Goal: Information Seeking & Learning: Find specific fact

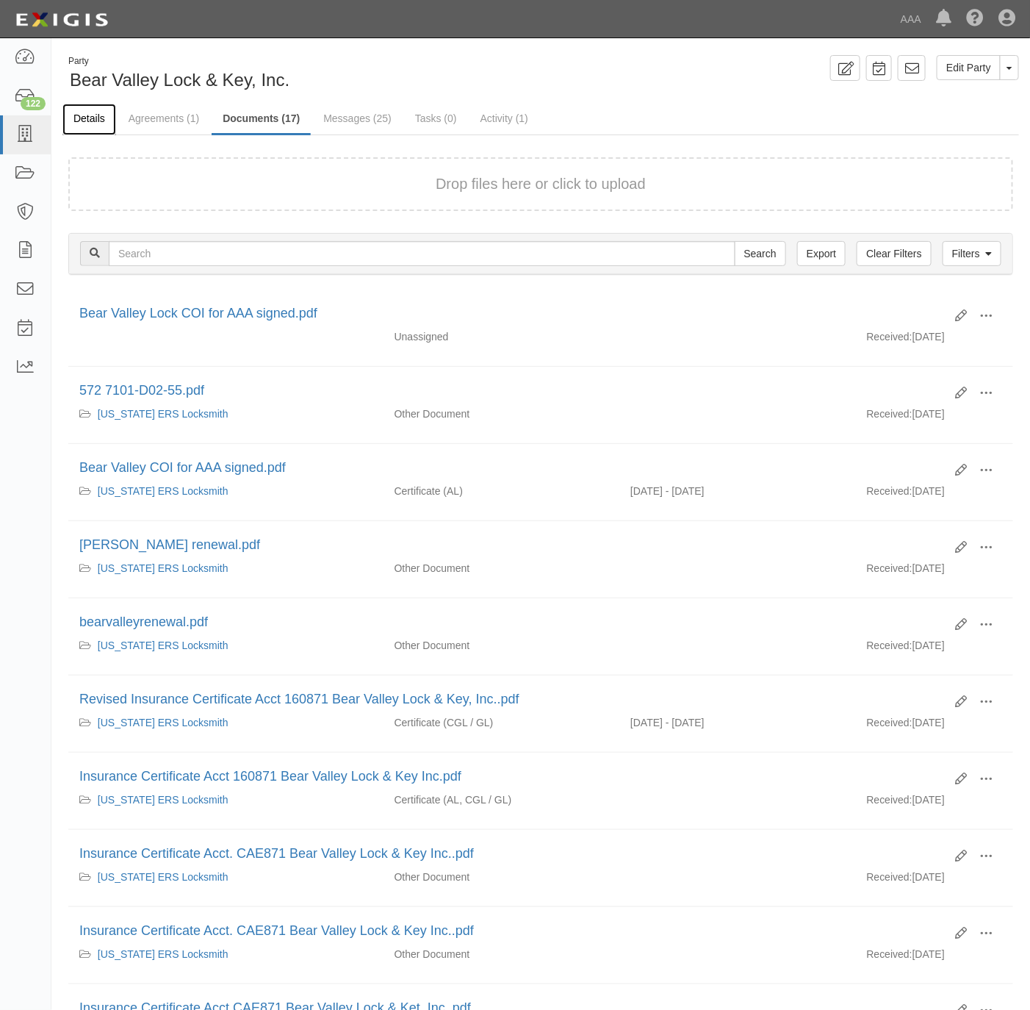
click at [93, 117] on link "Details" at bounding box center [89, 120] width 54 height 32
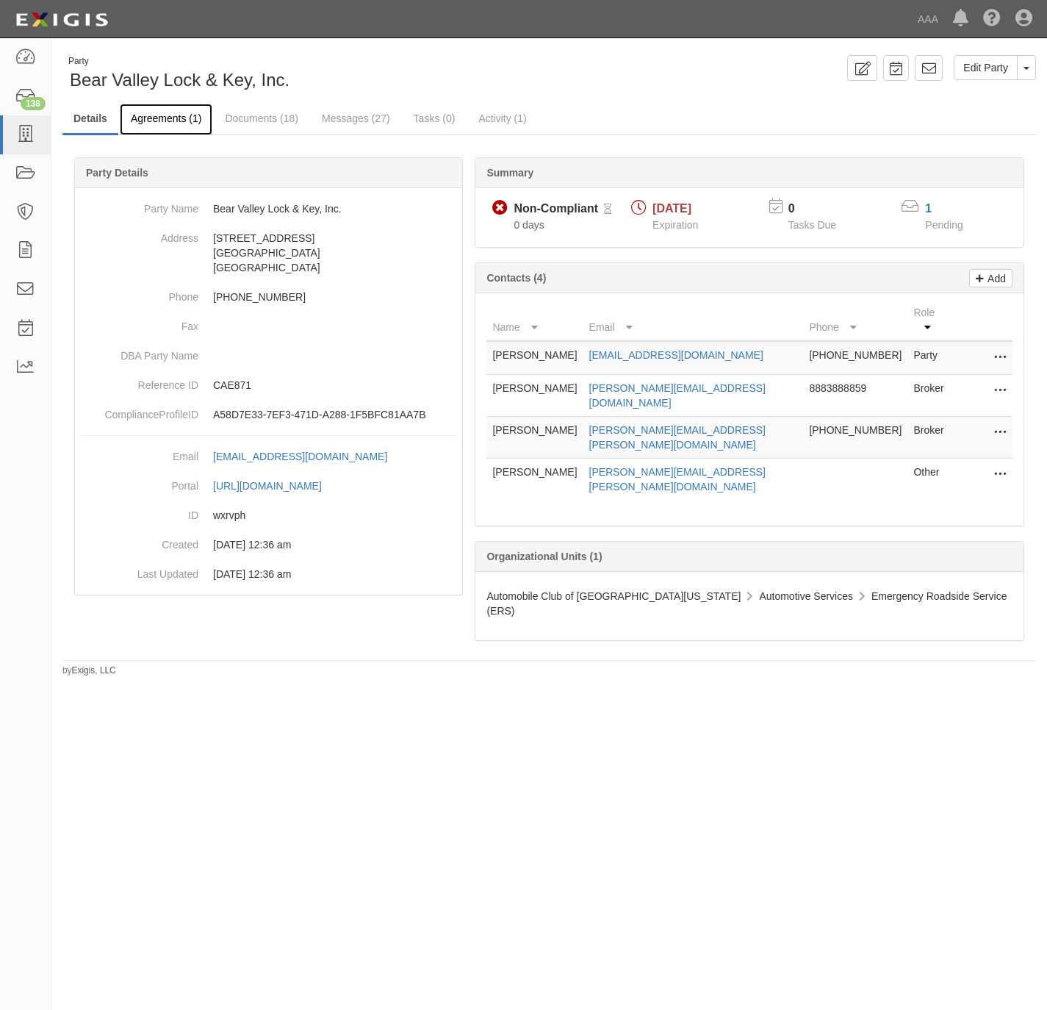
click at [150, 111] on link "Agreements (1)" at bounding box center [166, 120] width 93 height 32
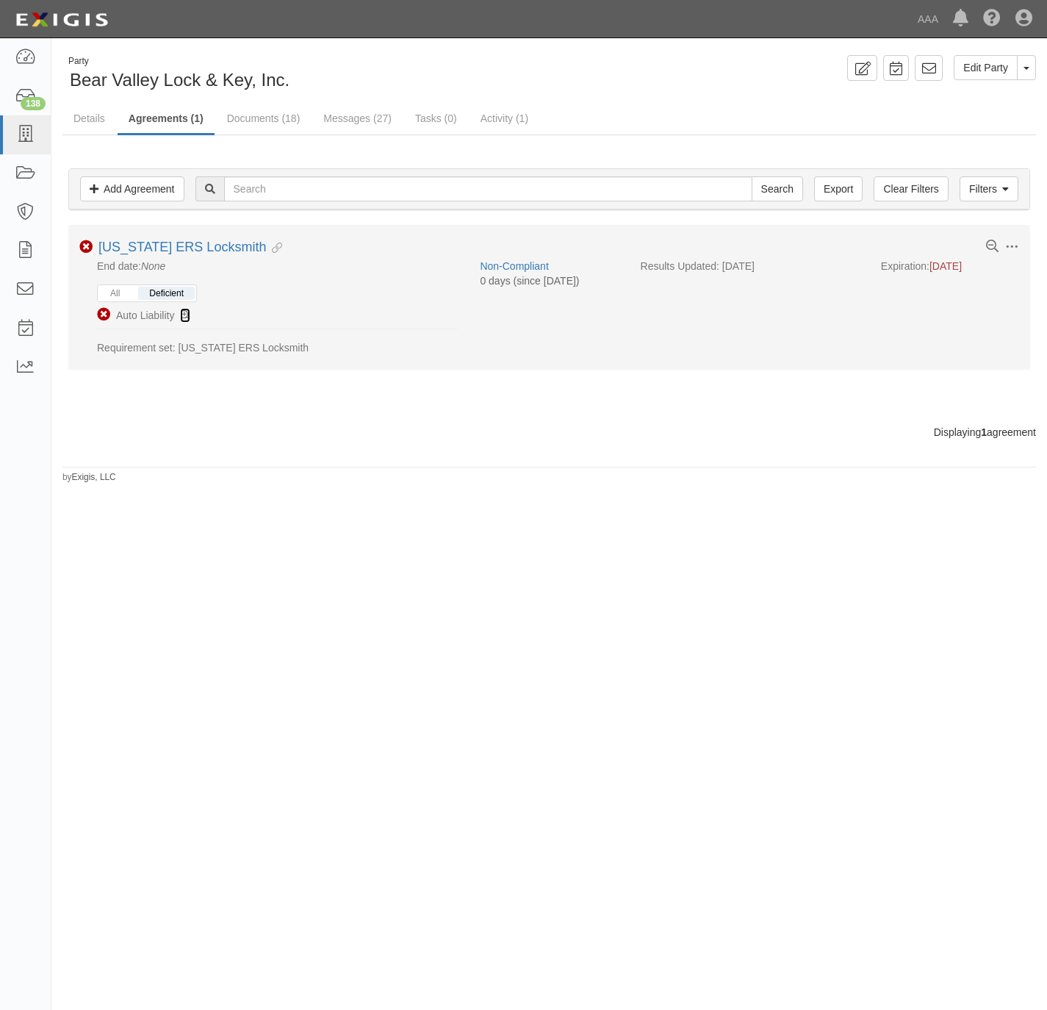
click at [190, 315] on icon at bounding box center [185, 316] width 10 height 10
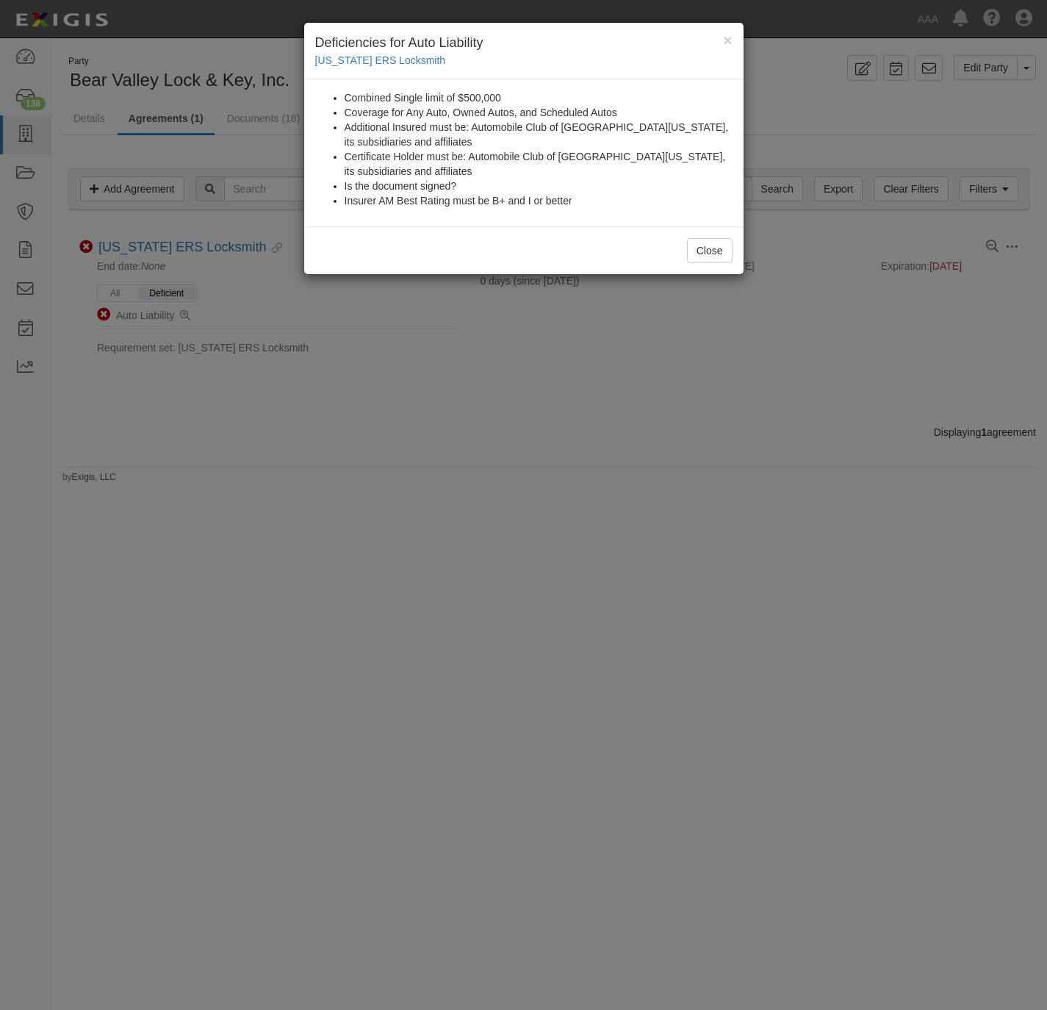
click at [320, 490] on div "× Deficiencies for Auto Liability California ERS Locksmith Combined Single limi…" at bounding box center [523, 505] width 1047 height 1010
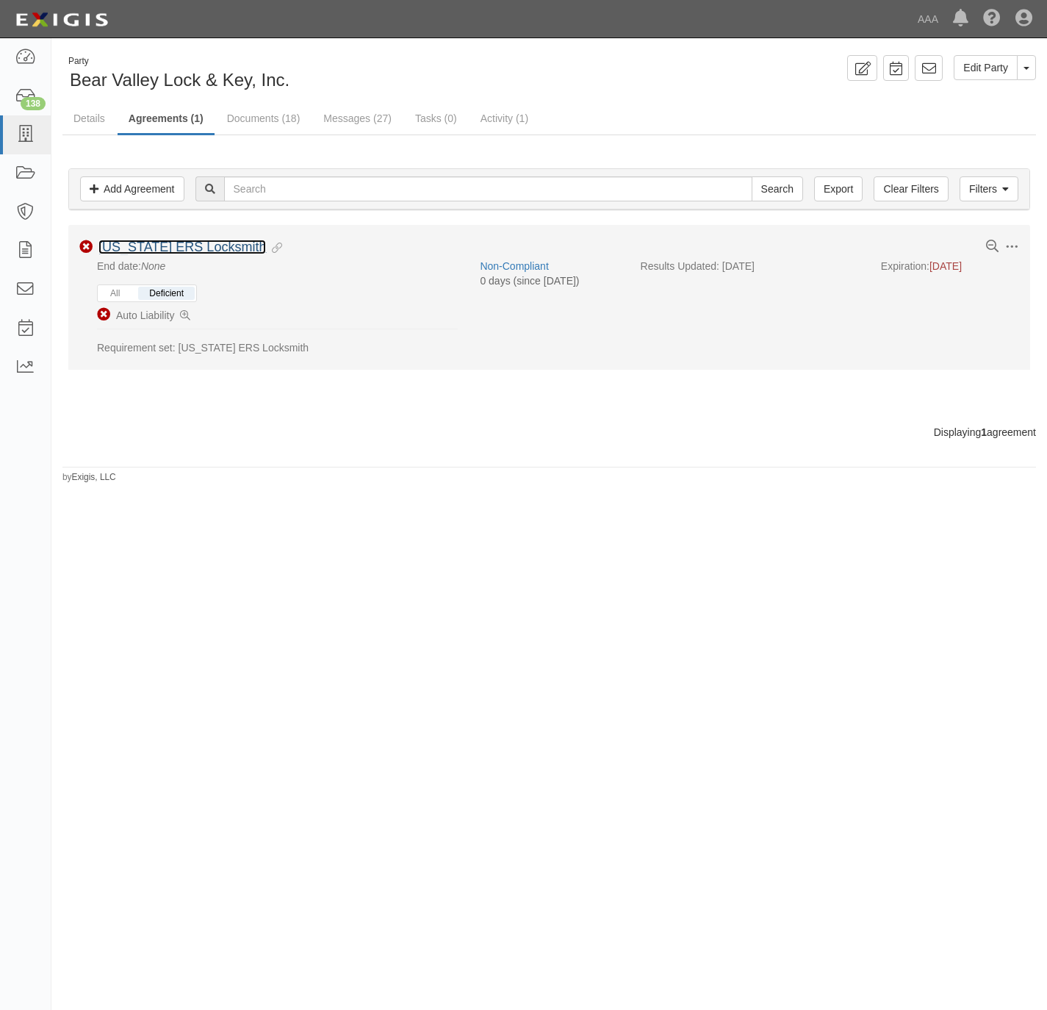
click at [179, 252] on link "California ERS Locksmith" at bounding box center [182, 247] width 168 height 15
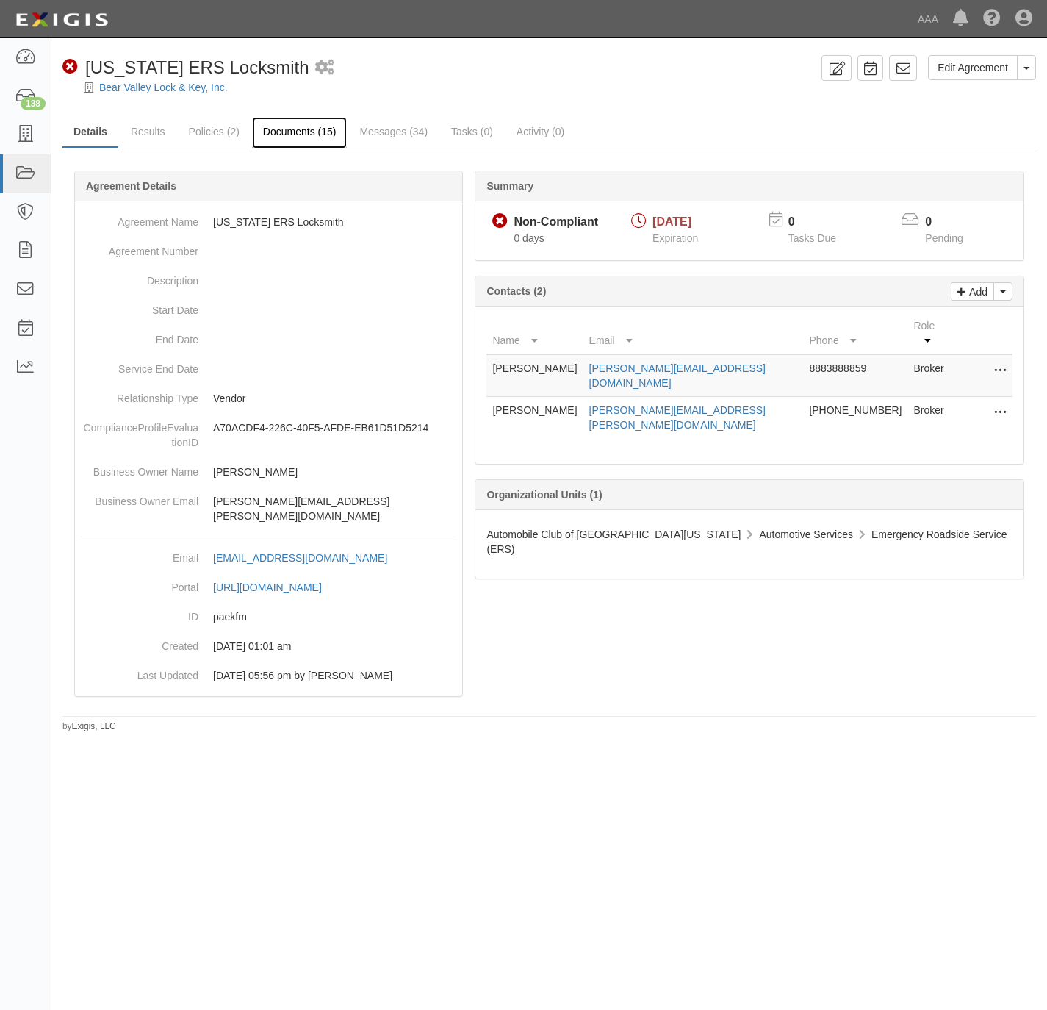
click at [295, 129] on link "Documents (15)" at bounding box center [300, 133] width 96 height 32
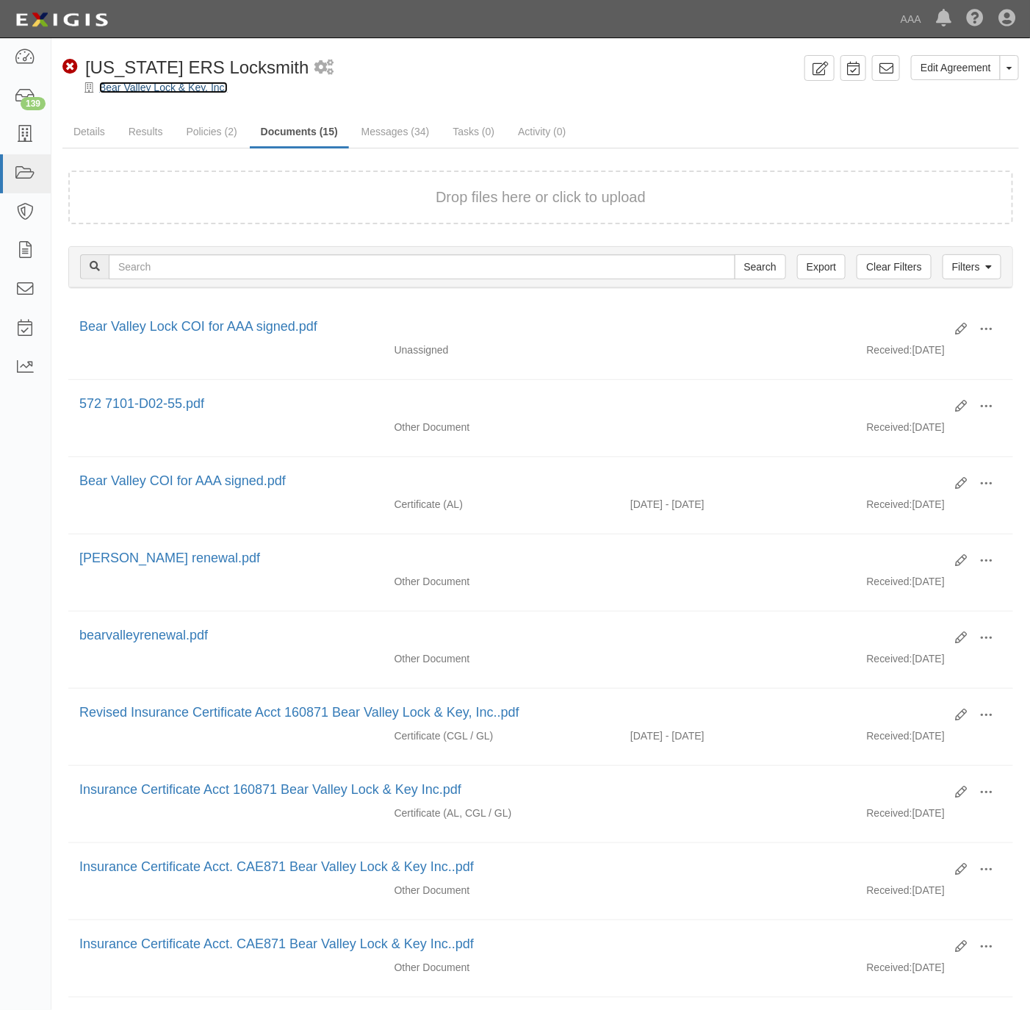
click at [135, 82] on link "Bear Valley Lock & Key, Inc." at bounding box center [163, 88] width 129 height 12
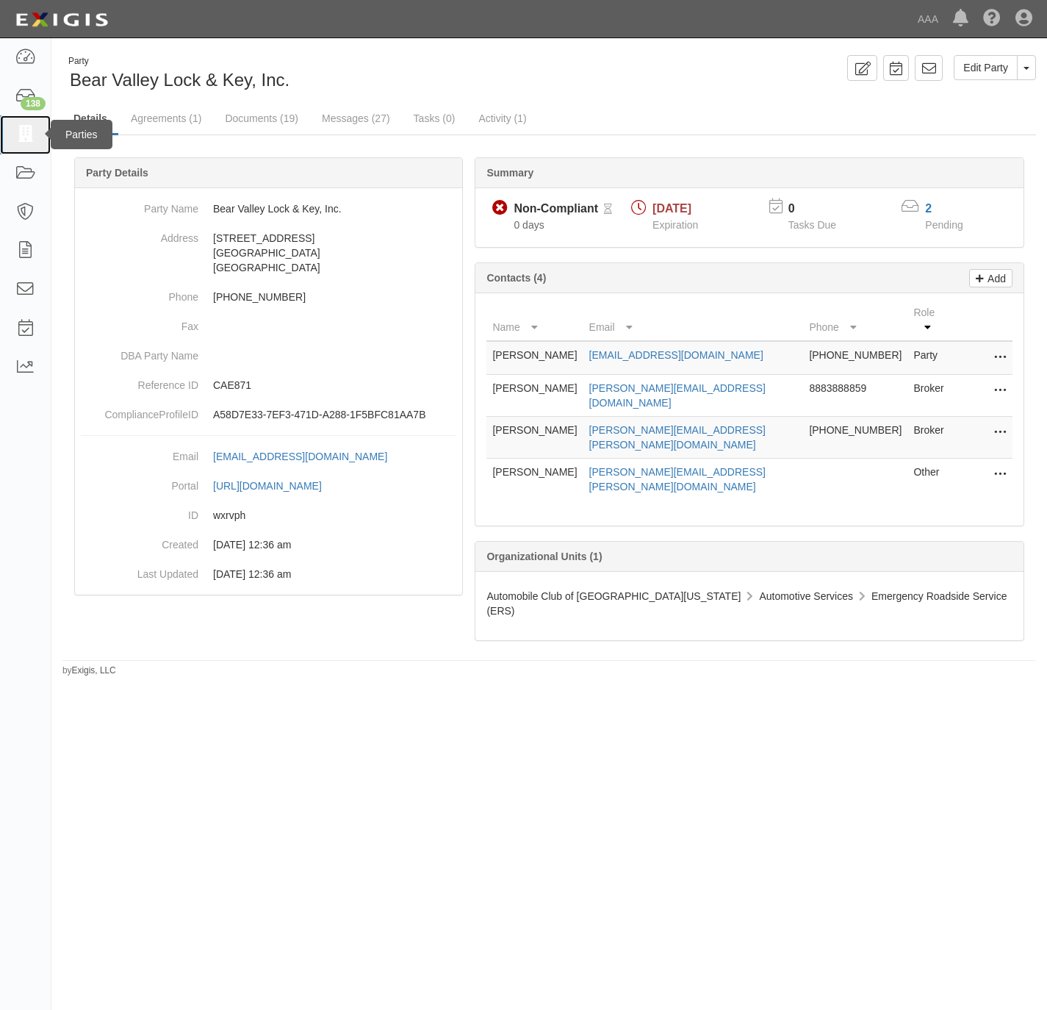
click at [27, 130] on icon at bounding box center [25, 134] width 21 height 17
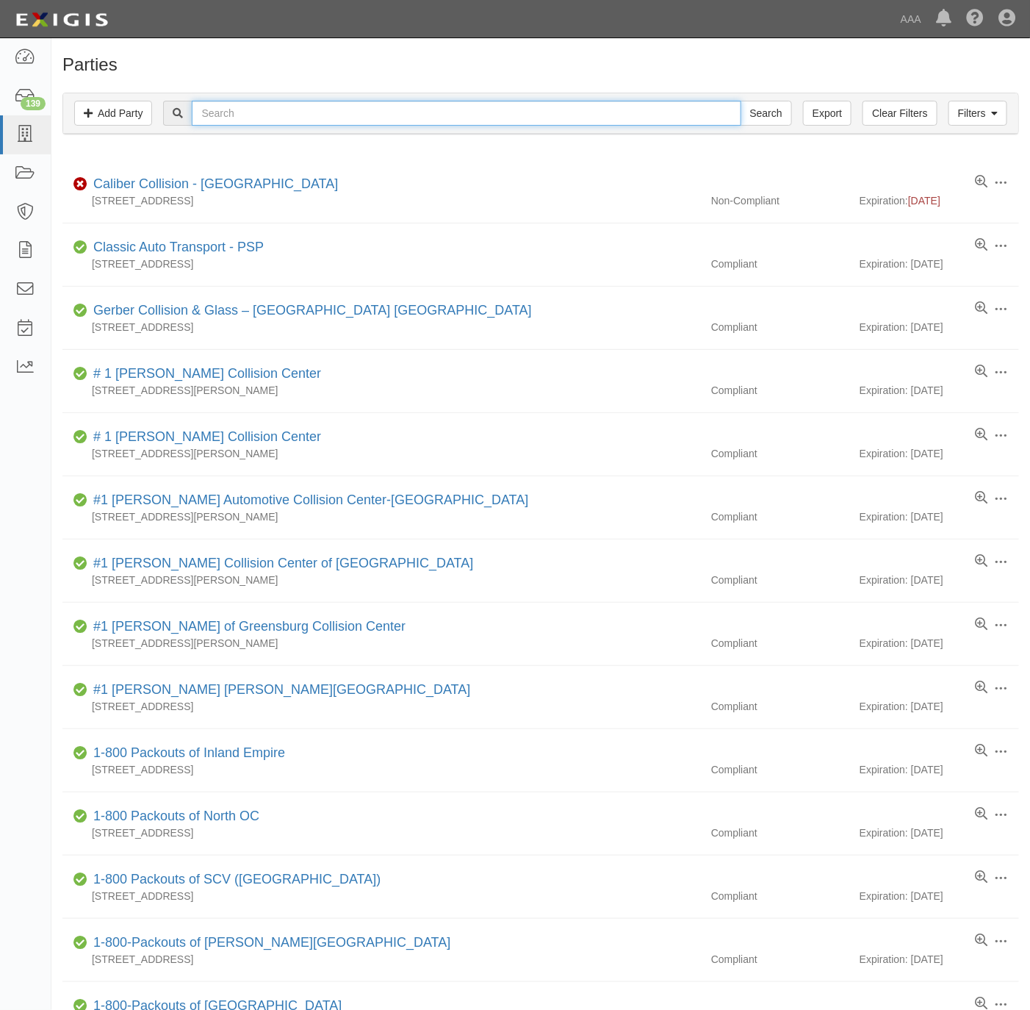
drag, startPoint x: 0, startPoint y: 0, endPoint x: 230, endPoint y: 118, distance: 258.4
click at [230, 118] on input "text" at bounding box center [466, 113] width 549 height 25
paste input "160870"
type input "160870"
click at [754, 115] on input "Search" at bounding box center [766, 113] width 51 height 25
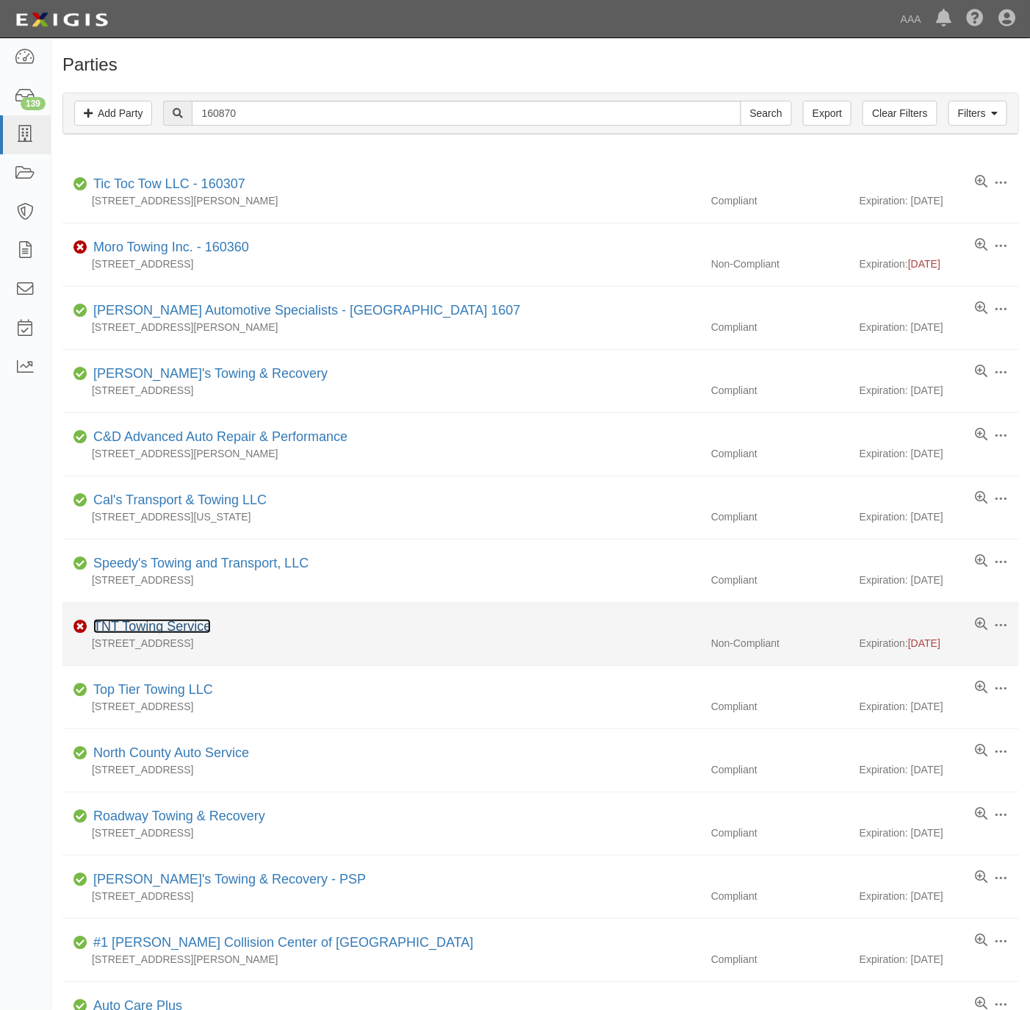
click at [132, 631] on link "TNT Towing Service" at bounding box center [152, 626] width 118 height 15
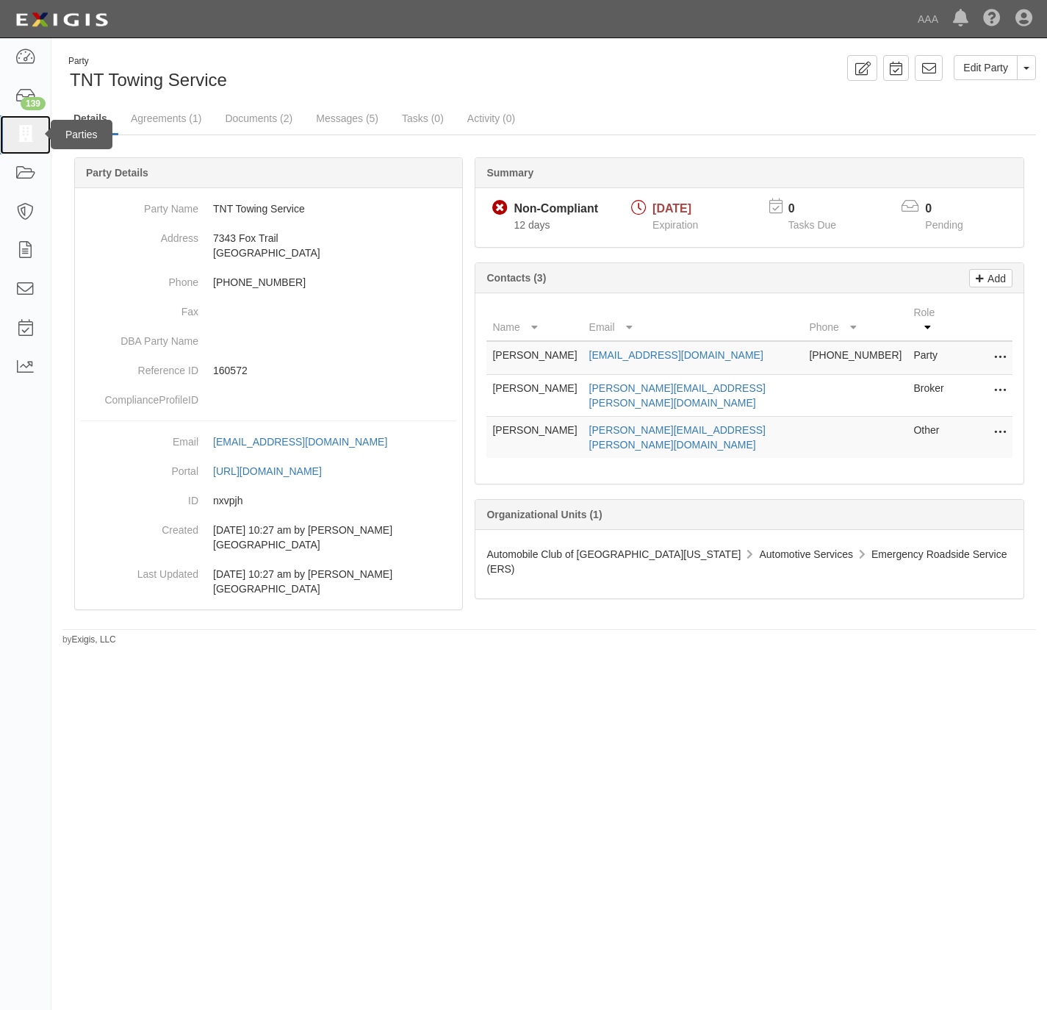
click at [29, 133] on icon at bounding box center [25, 134] width 21 height 17
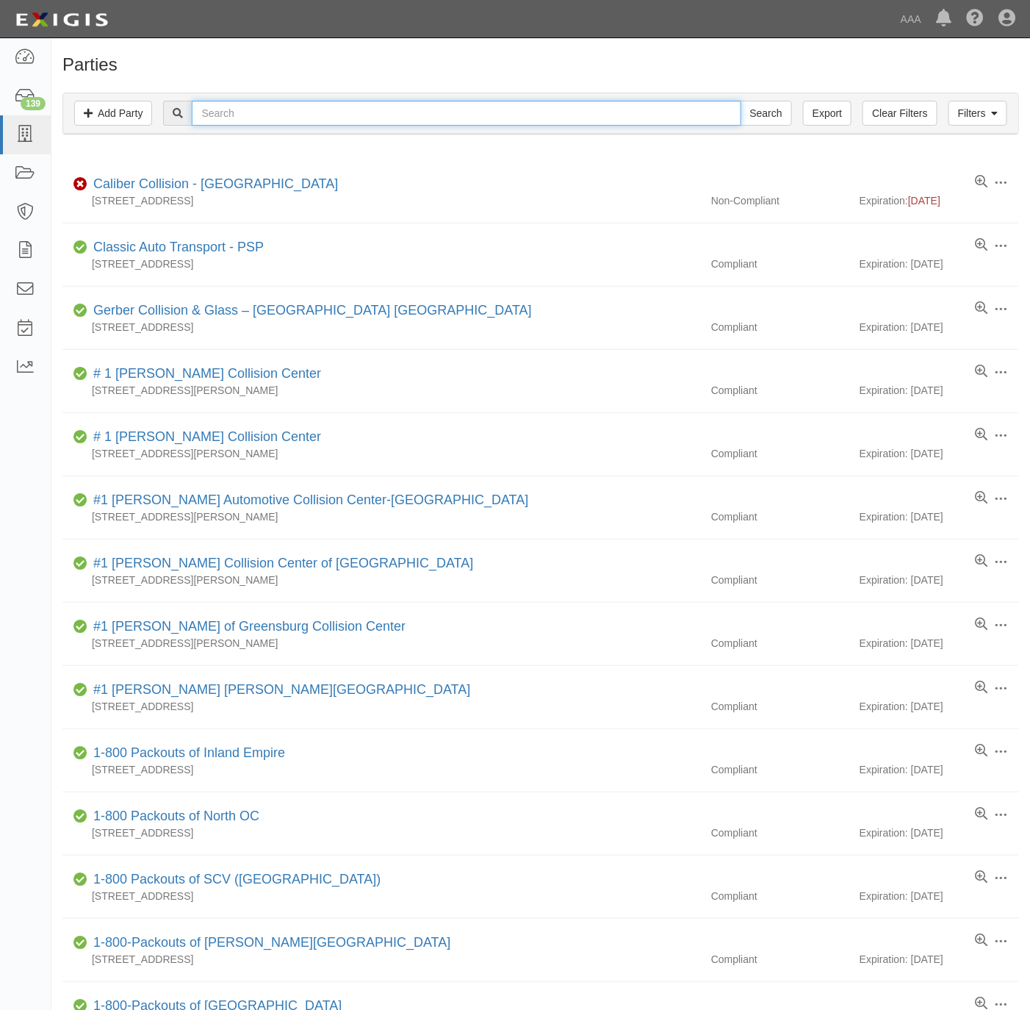
click at [220, 118] on input "text" at bounding box center [466, 113] width 549 height 25
type input "[GEOGRAPHIC_DATA]"
click at [761, 122] on input "Search" at bounding box center [766, 113] width 51 height 25
click at [209, 115] on input "text" at bounding box center [466, 113] width 549 height 25
type input "bear"
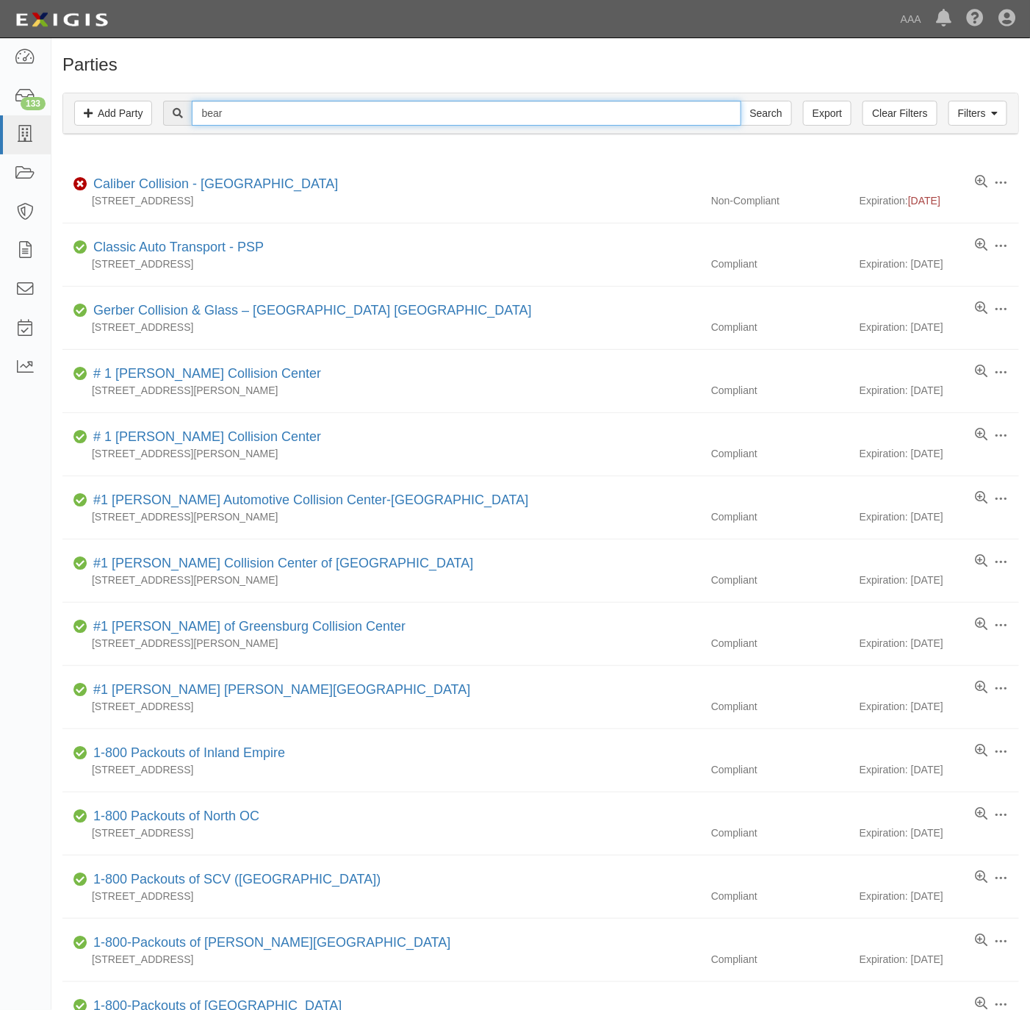
click at [741, 101] on input "Search" at bounding box center [766, 113] width 51 height 25
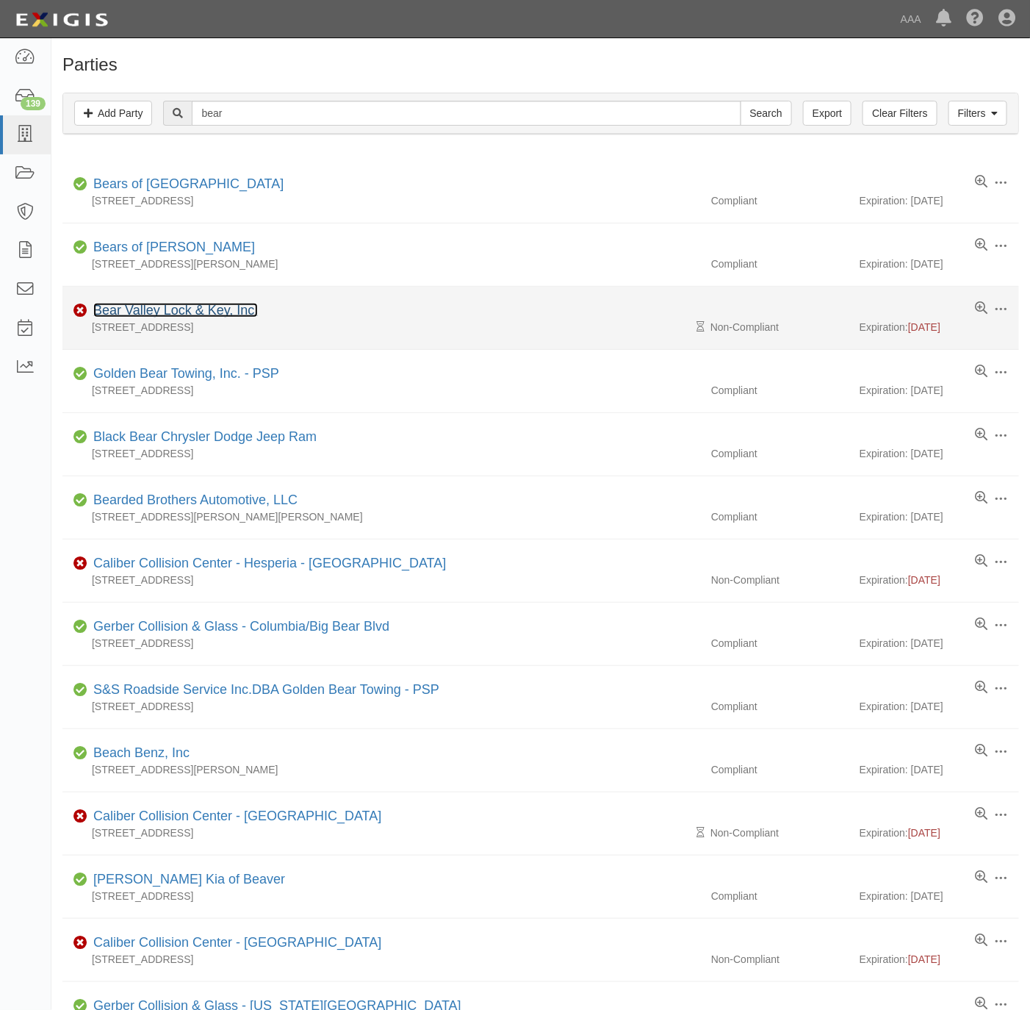
click at [221, 313] on link "Bear Valley Lock & Key, Inc." at bounding box center [175, 310] width 165 height 15
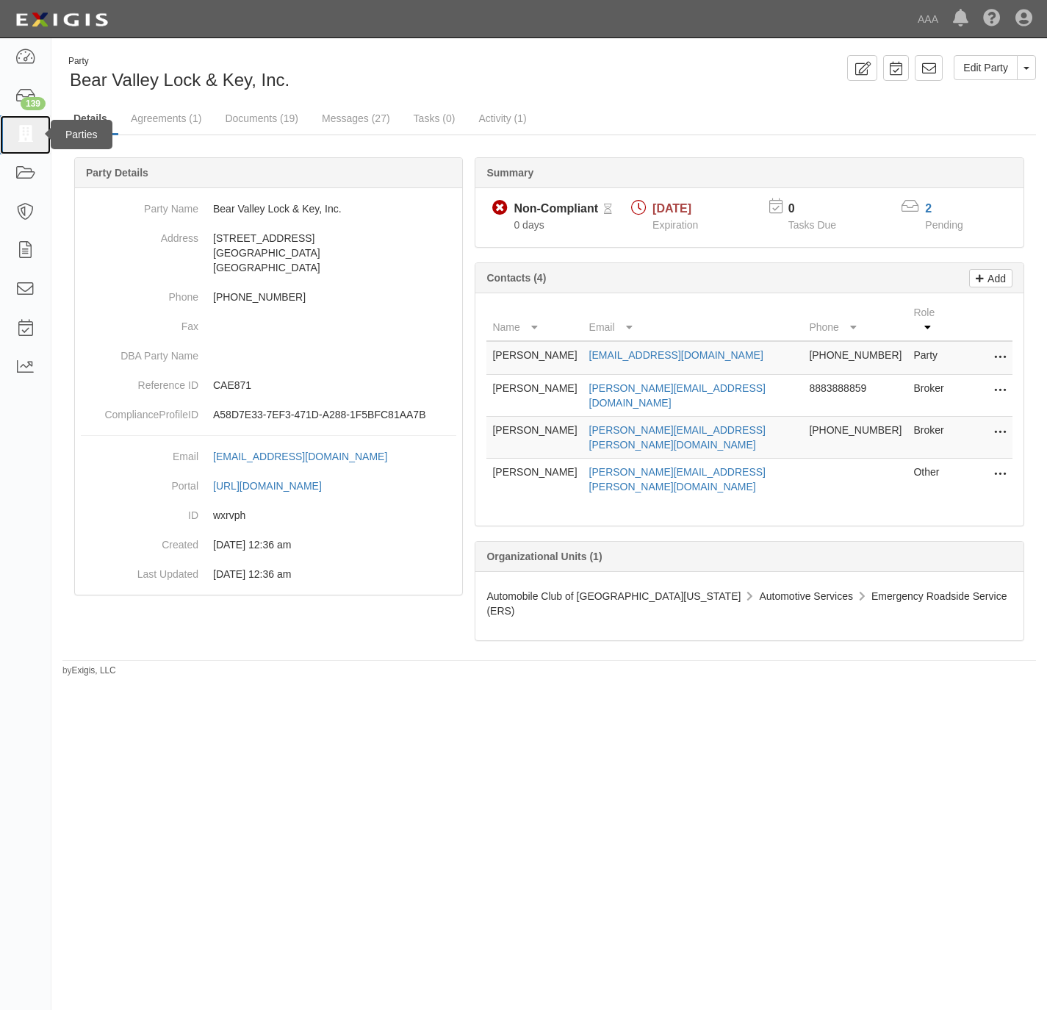
click at [13, 124] on link at bounding box center [25, 134] width 51 height 39
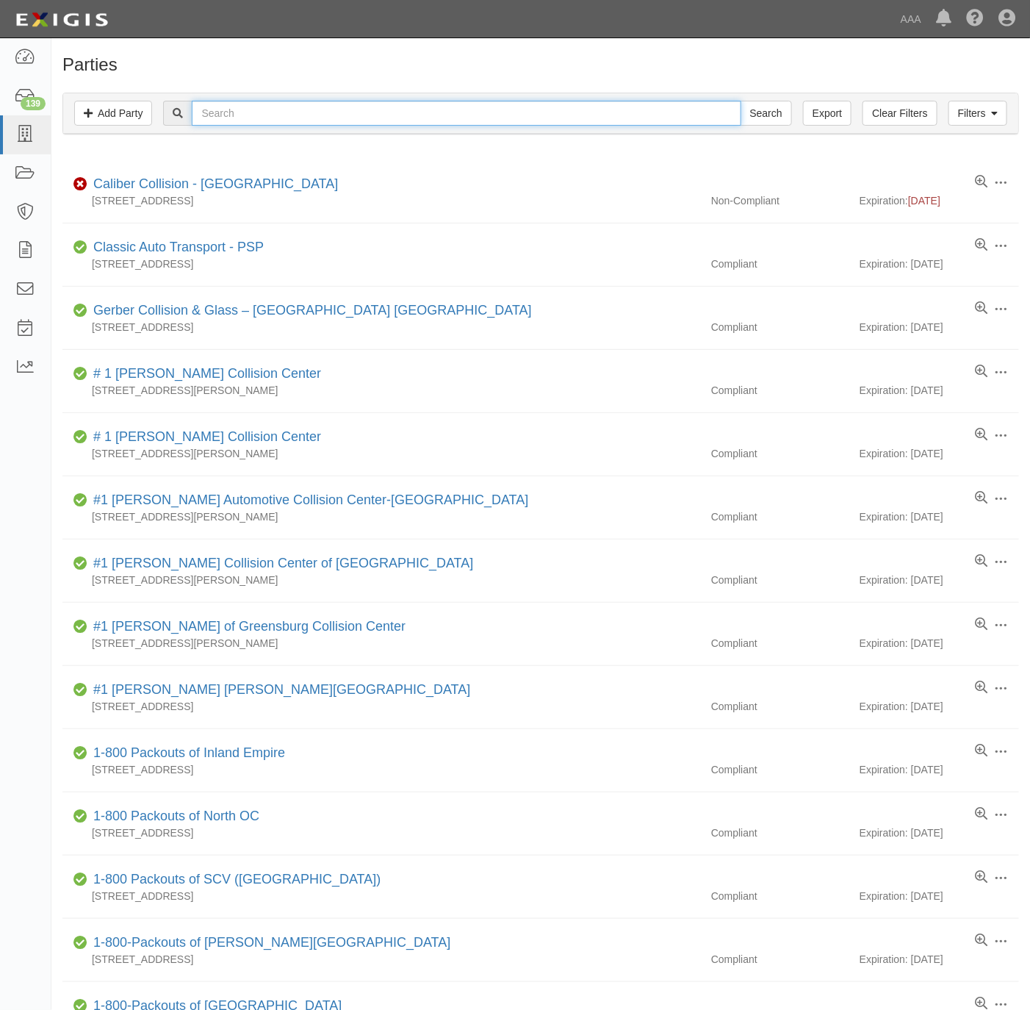
click at [262, 113] on input "text" at bounding box center [466, 113] width 549 height 25
paste input "160328"
type input "160328"
click at [779, 107] on input "Search" at bounding box center [766, 113] width 51 height 25
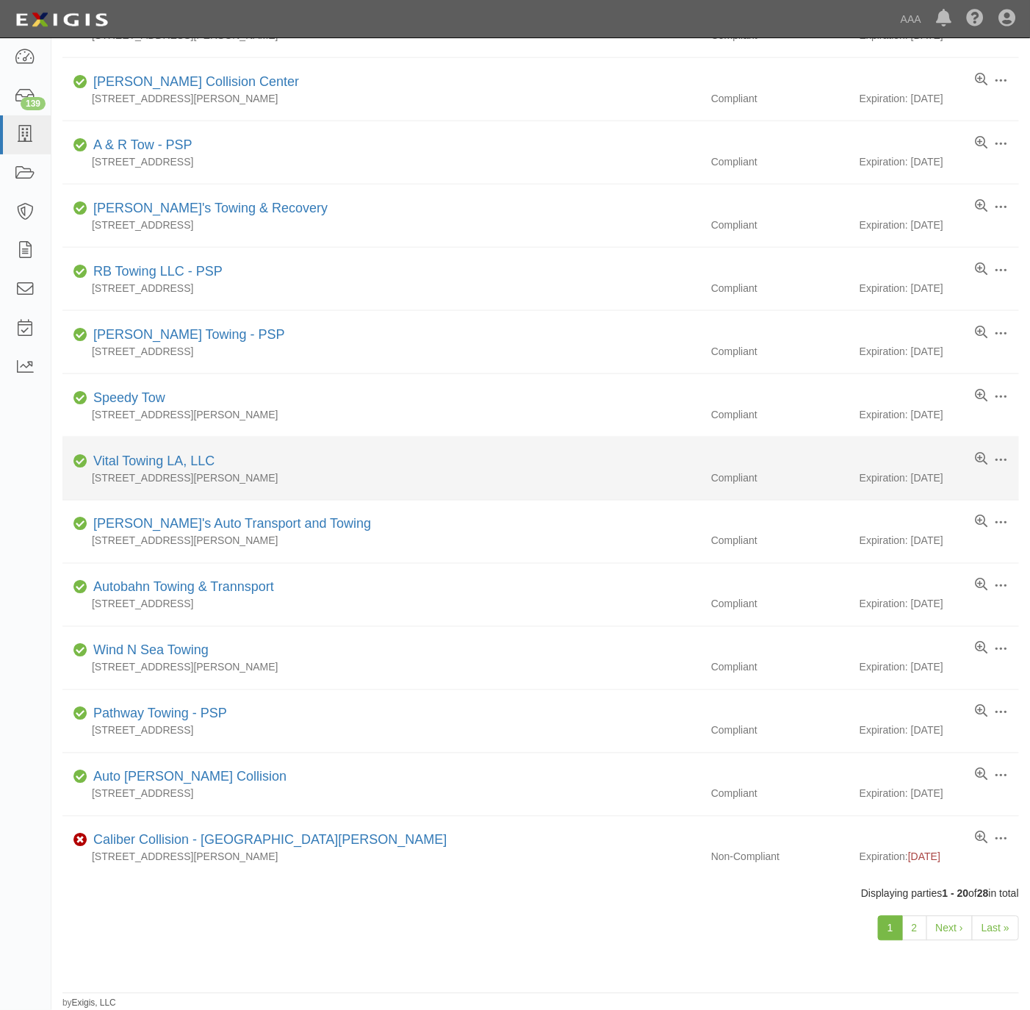
scroll to position [554, 0]
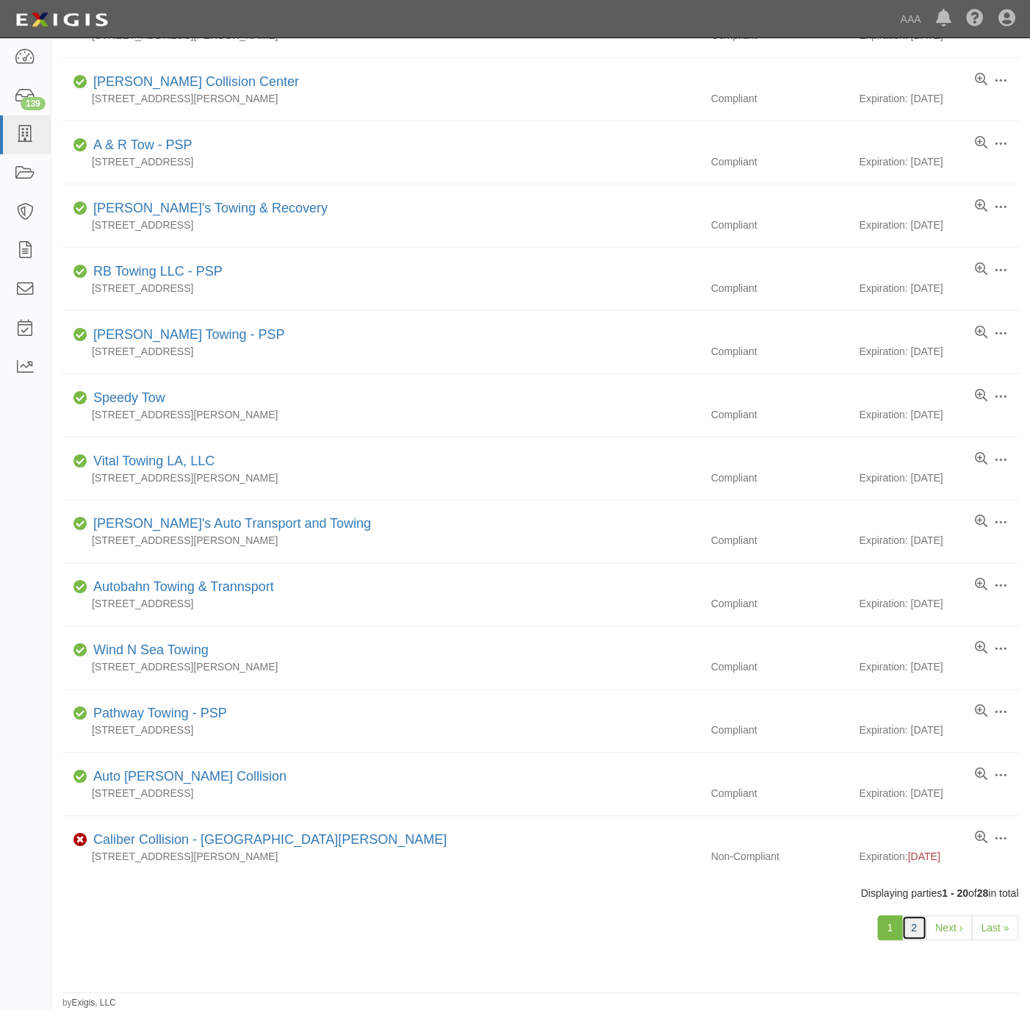
click at [916, 922] on link "2" at bounding box center [915, 928] width 25 height 25
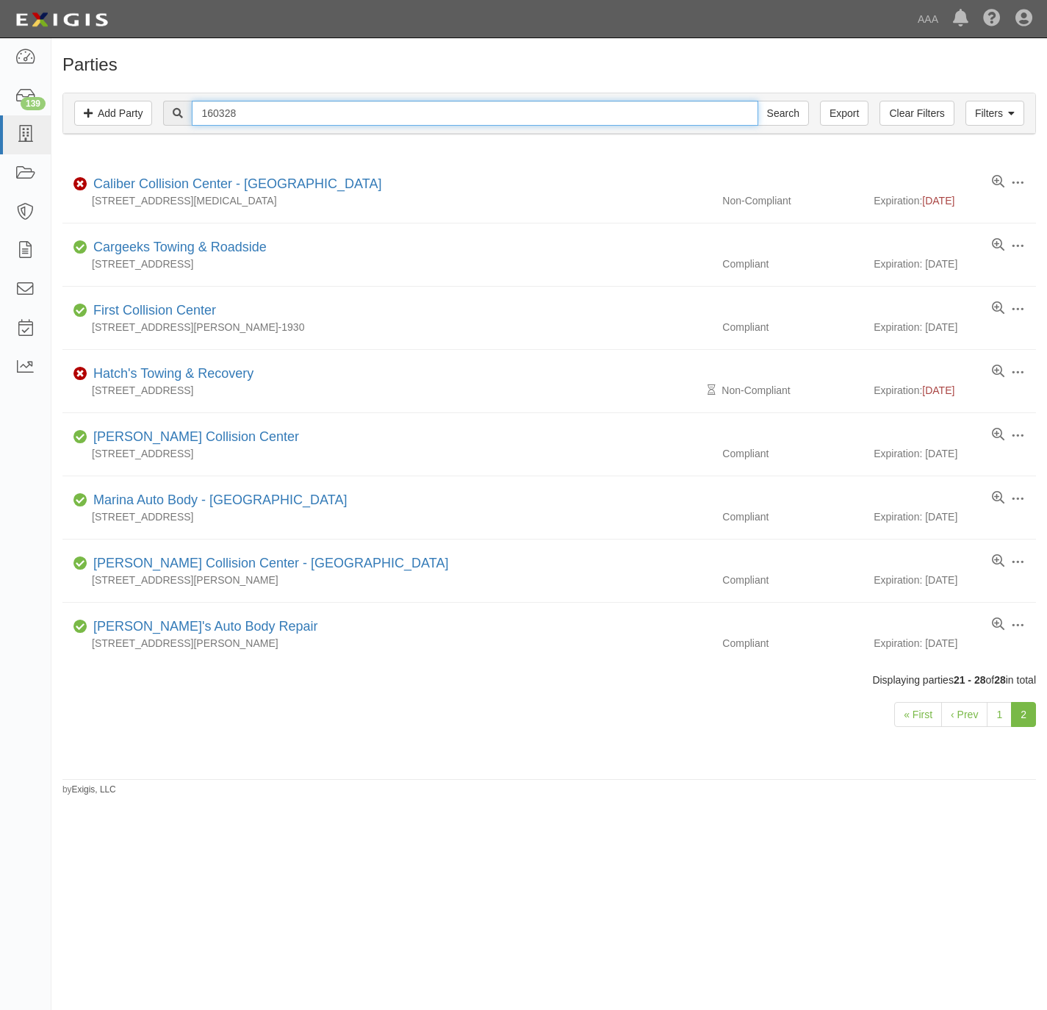
click at [606, 101] on input "160328" at bounding box center [475, 113] width 566 height 25
click at [605, 104] on input "160328" at bounding box center [475, 113] width 566 height 25
click at [605, 106] on input "160328" at bounding box center [475, 113] width 566 height 25
click at [603, 108] on input "160328" at bounding box center [475, 113] width 566 height 25
paste input "Arkco Security"
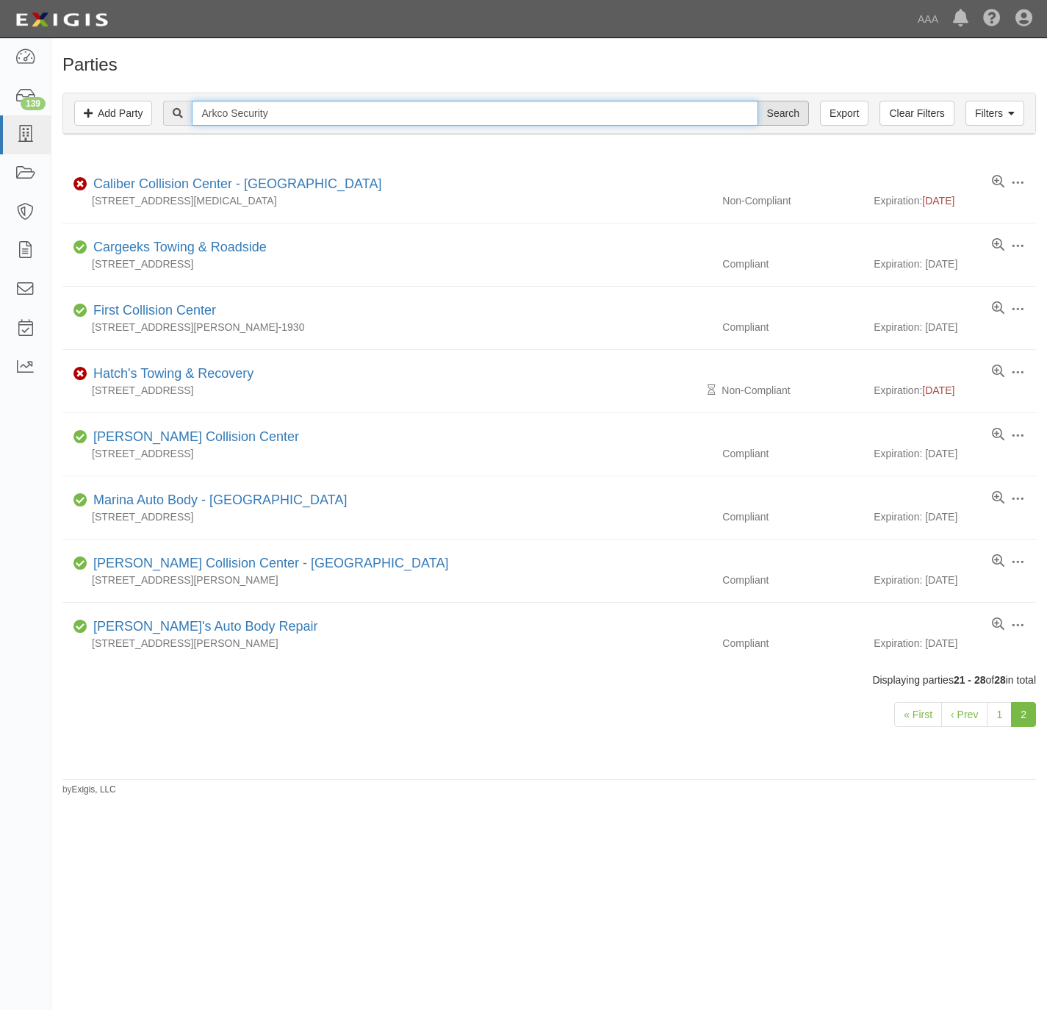
type input "Arkco Security"
click at [783, 110] on input "Search" at bounding box center [783, 113] width 51 height 25
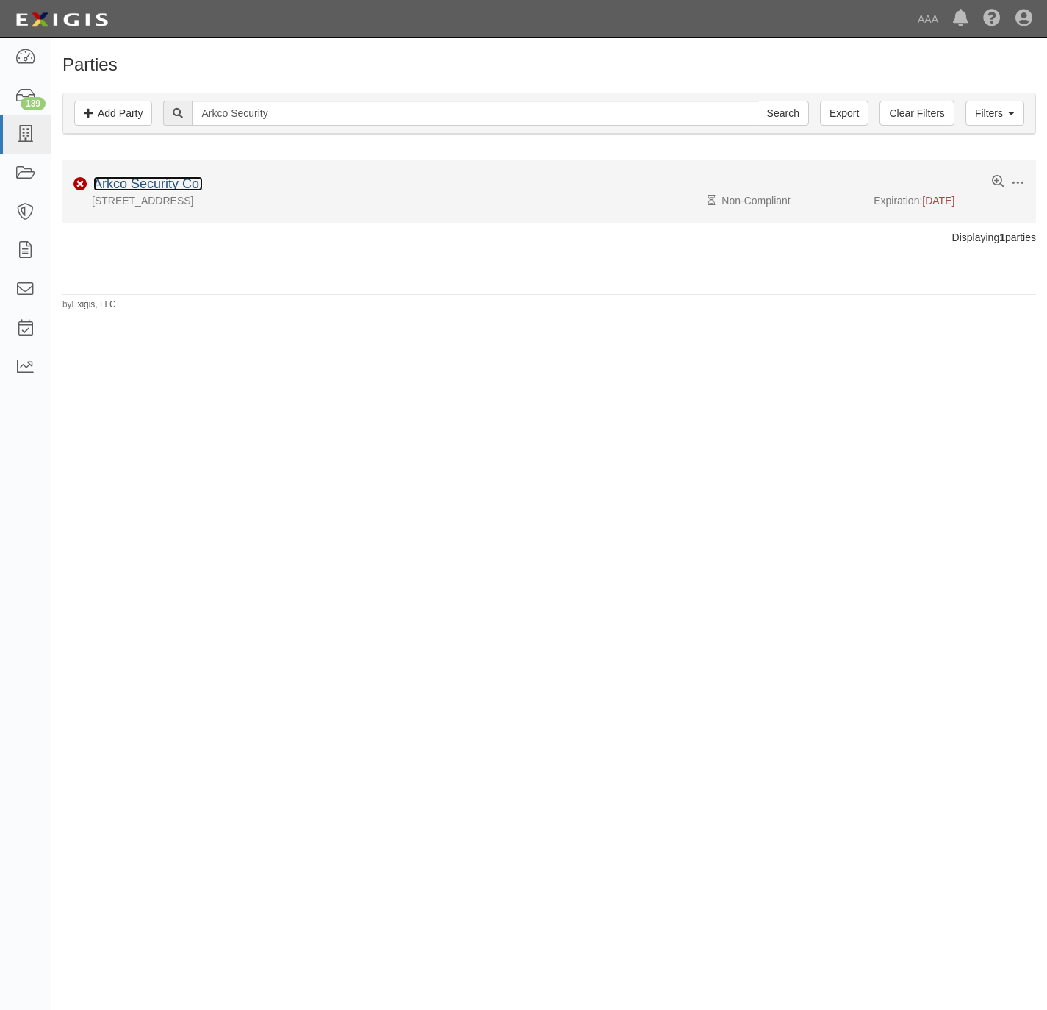
click at [159, 179] on link "Arkco Security Co." at bounding box center [148, 183] width 110 height 15
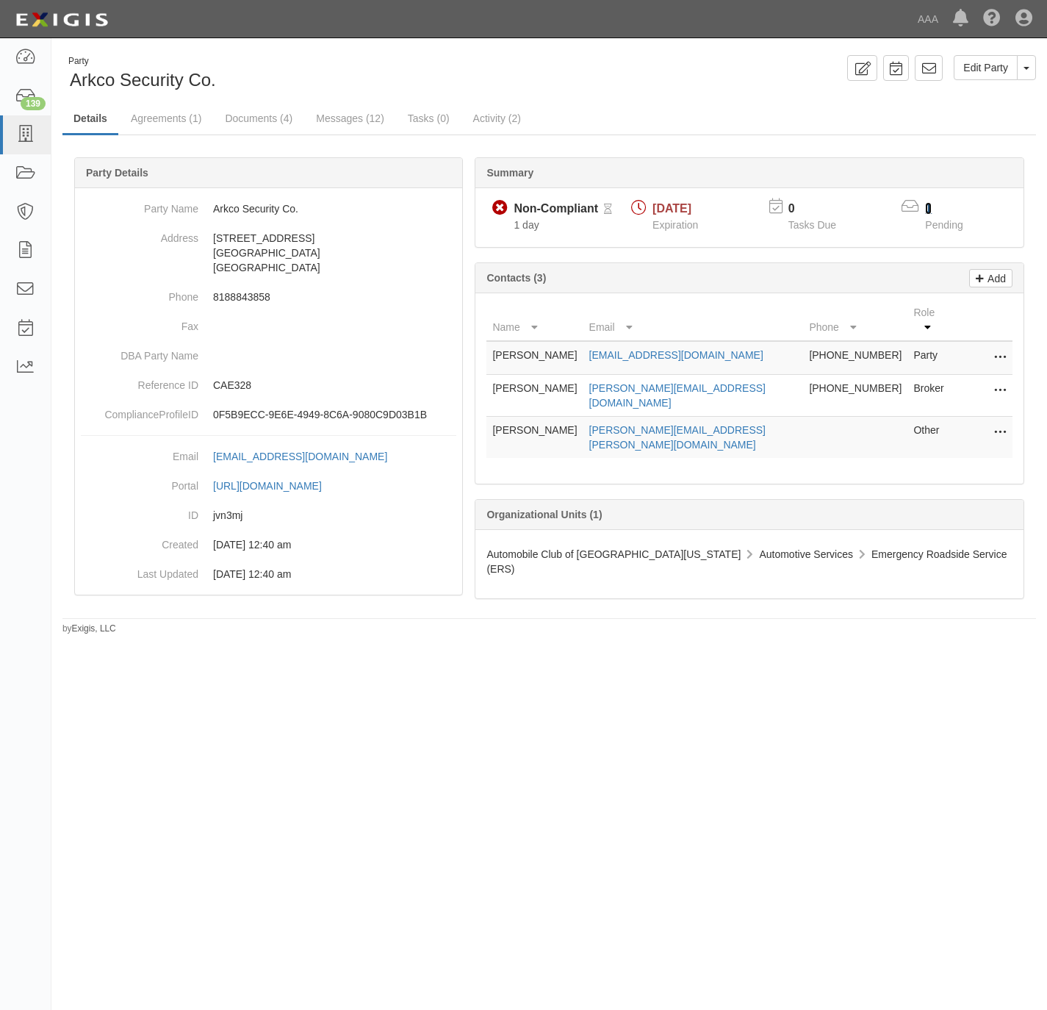
click at [930, 204] on link "1" at bounding box center [928, 208] width 7 height 12
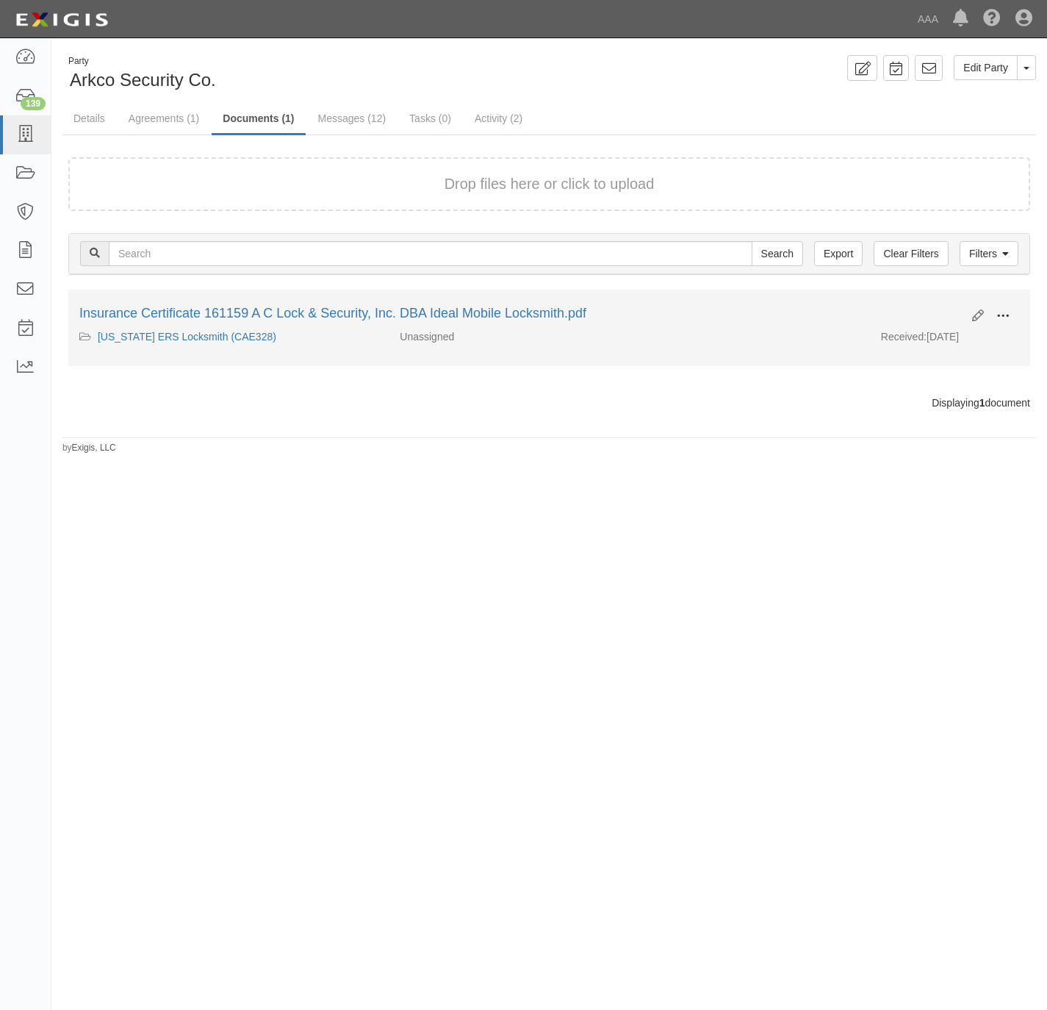
click at [1006, 311] on span at bounding box center [1003, 315] width 13 height 13
click at [949, 342] on link "View" at bounding box center [932, 337] width 116 height 26
